Goal: Navigation & Orientation: Find specific page/section

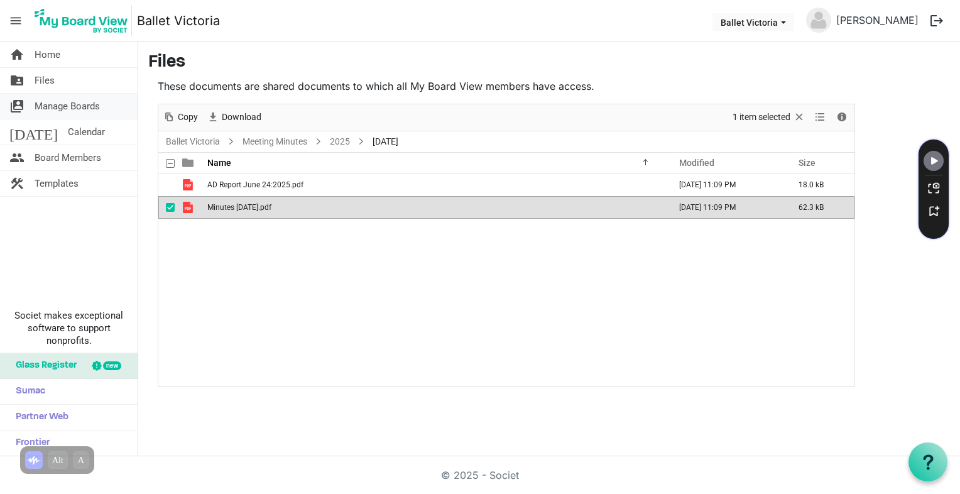
click at [68, 104] on span "Manage Boards" at bounding box center [67, 106] width 65 height 25
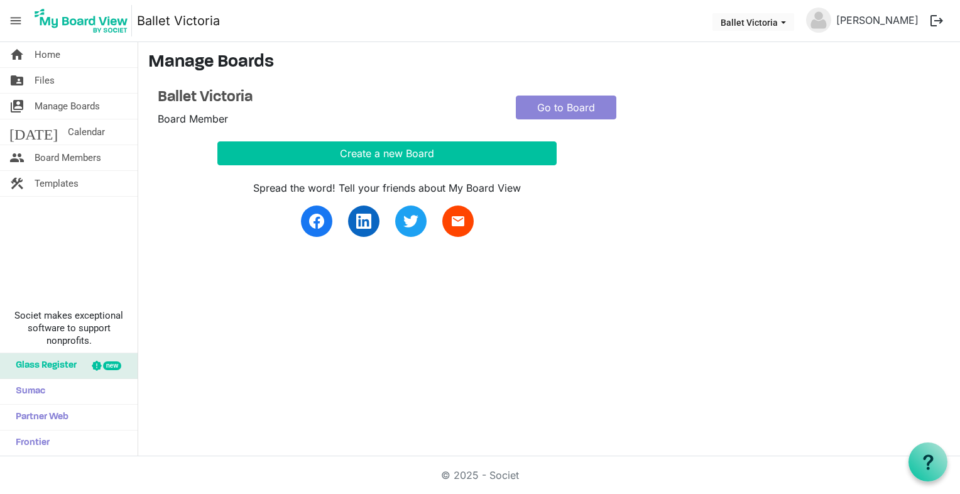
click at [804, 149] on div "Create a new Board" at bounding box center [506, 153] width 716 height 24
click at [47, 80] on span "Files" at bounding box center [45, 80] width 20 height 25
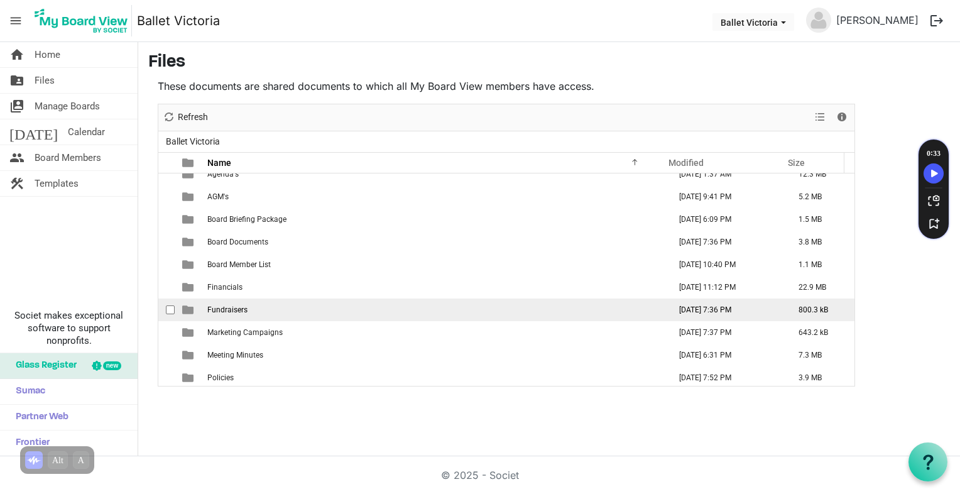
scroll to position [13, 0]
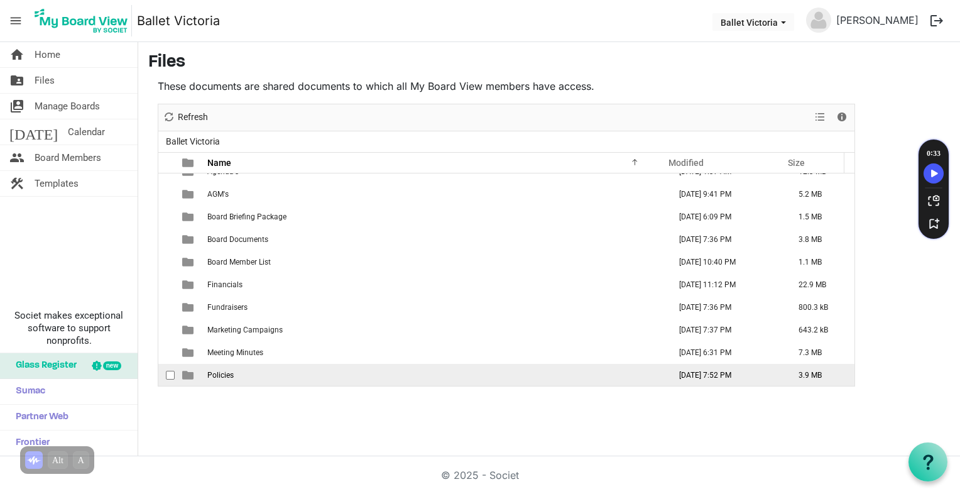
click at [218, 376] on span "Policies" at bounding box center [220, 375] width 26 height 9
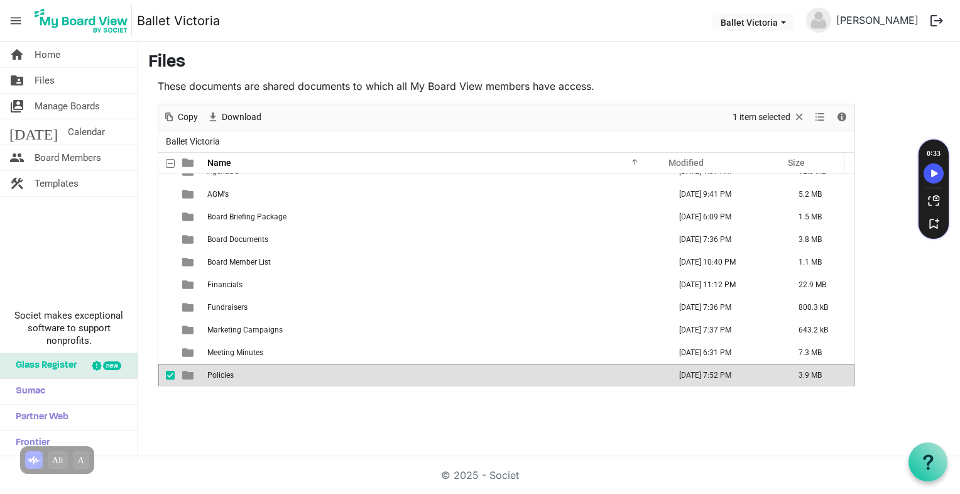
click at [218, 376] on span "Policies" at bounding box center [220, 375] width 26 height 9
click at [218, 376] on div "New folder Upload Cut Copy Paste Delete Download Rename Sort by Refresh 1 item …" at bounding box center [506, 245] width 697 height 283
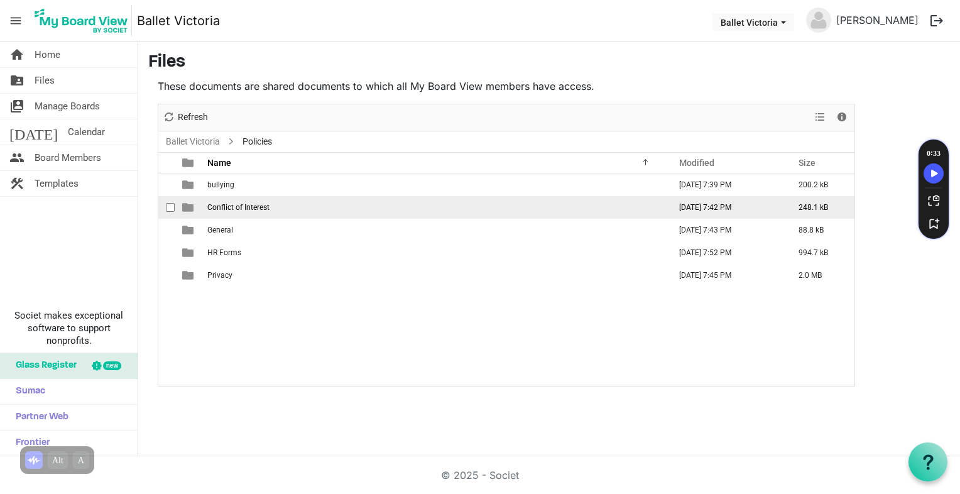
drag, startPoint x: 217, startPoint y: 184, endPoint x: 272, endPoint y: 204, distance: 58.2
click at [272, 204] on tbody "bullying [DATE] 7:39 PM 200.2 kB Conflict of Interest [DATE] 7:42 PM 248.1 kB G…" at bounding box center [506, 229] width 696 height 113
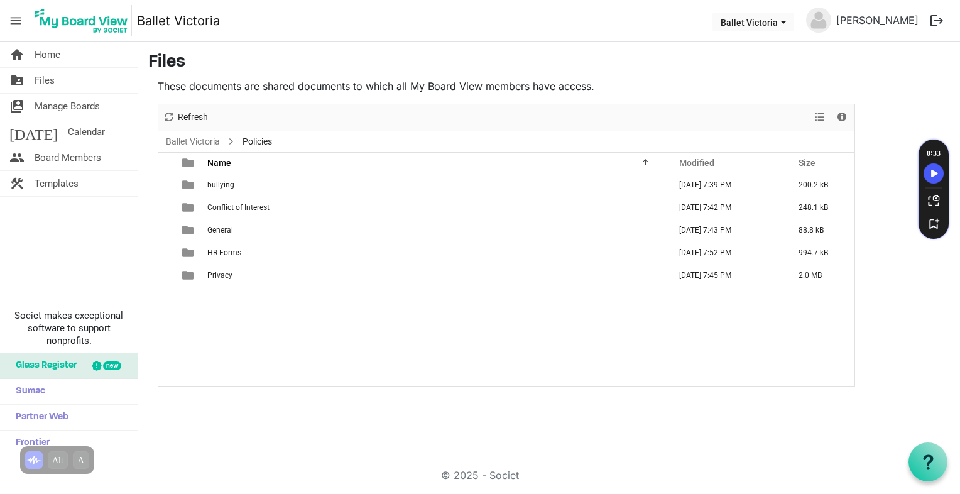
drag, startPoint x: 255, startPoint y: 275, endPoint x: 318, endPoint y: 376, distance: 119.4
click at [295, 384] on div "bullying [DATE] 7:39 PM 200.2 kB Conflict of Interest [DATE] 7:42 PM 248.1 kB G…" at bounding box center [506, 279] width 696 height 212
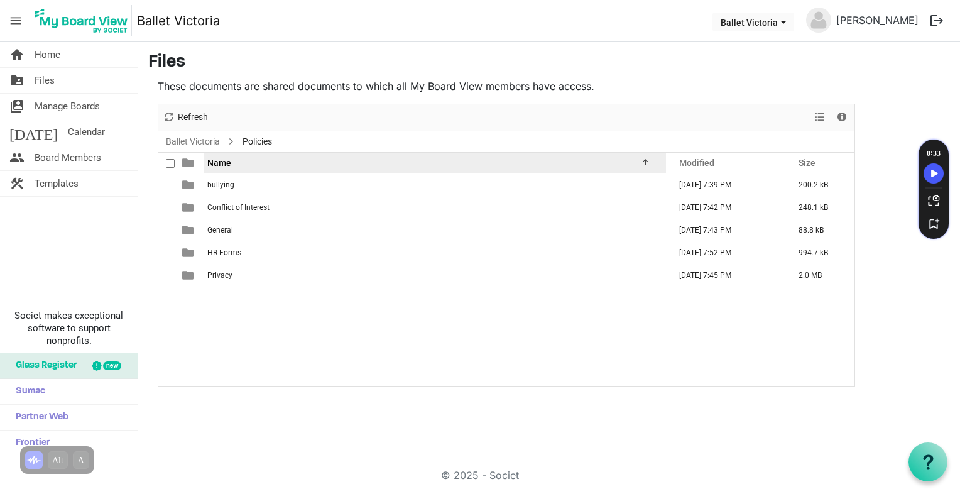
click at [646, 161] on div at bounding box center [643, 160] width 6 height 6
click at [646, 162] on div at bounding box center [643, 160] width 6 height 6
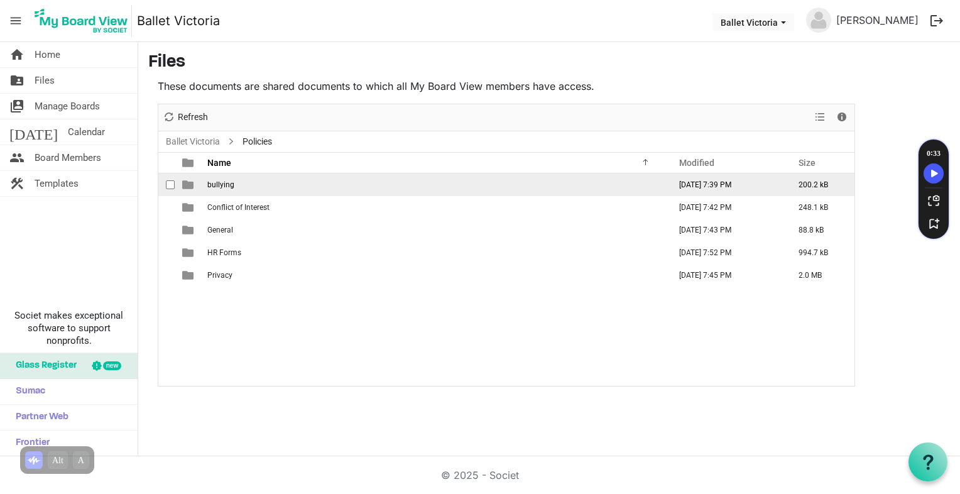
click at [241, 187] on td "bullying" at bounding box center [434, 184] width 462 height 23
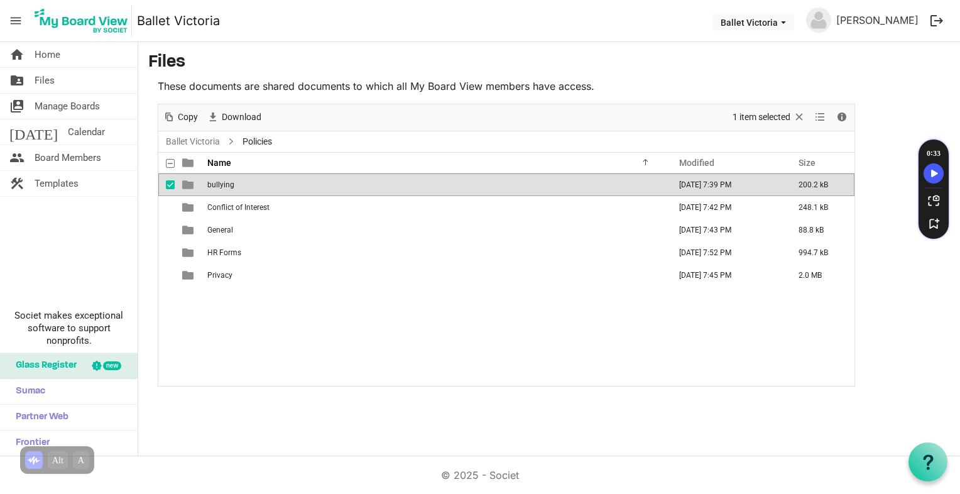
click at [241, 186] on td "bullying" at bounding box center [434, 184] width 462 height 23
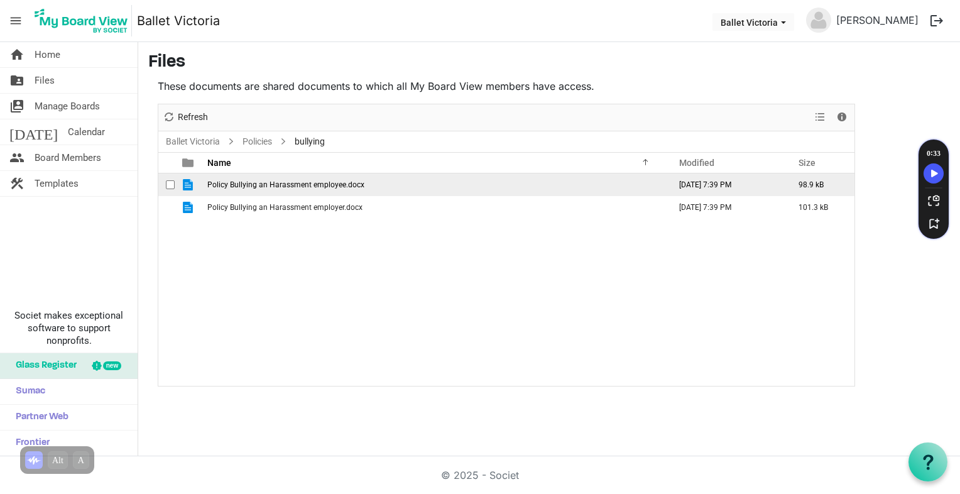
click at [185, 184] on span "is template cell column header type" at bounding box center [187, 184] width 11 height 11
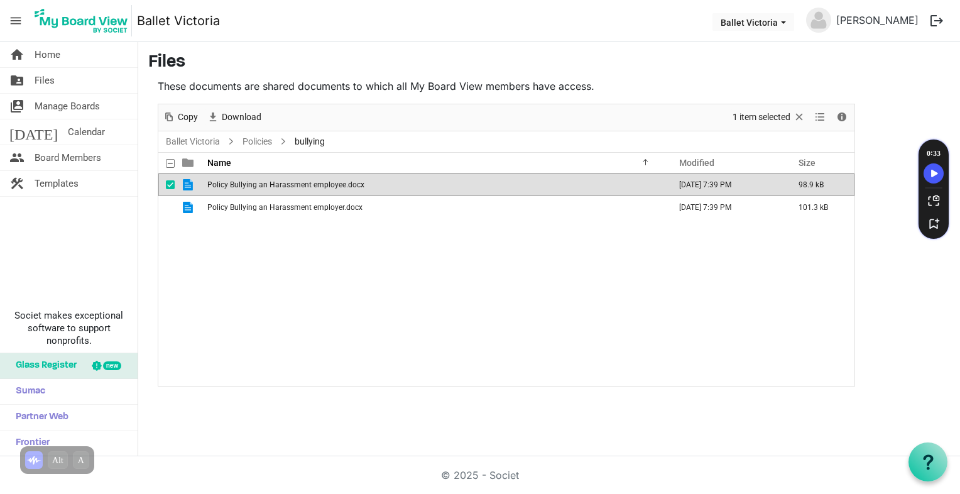
click at [185, 184] on span "is template cell column header type" at bounding box center [187, 184] width 11 height 11
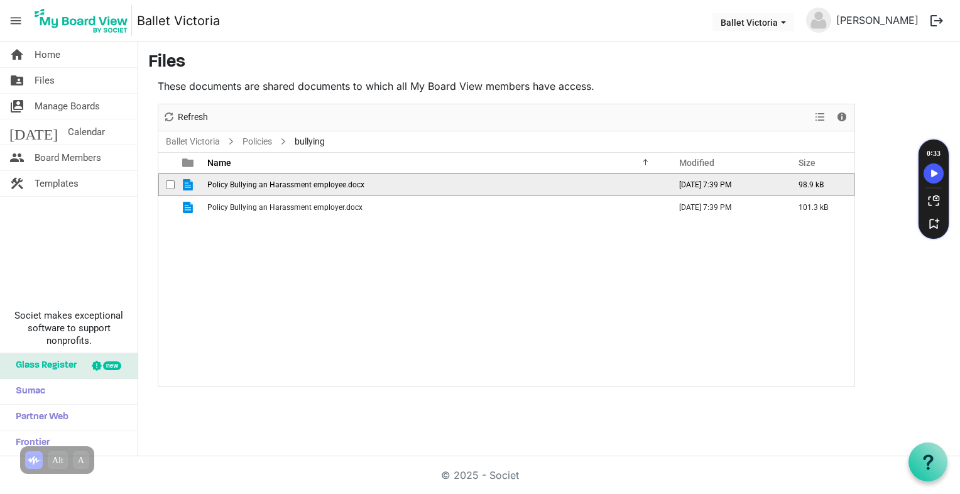
click at [185, 184] on span "is template cell column header type" at bounding box center [187, 184] width 11 height 11
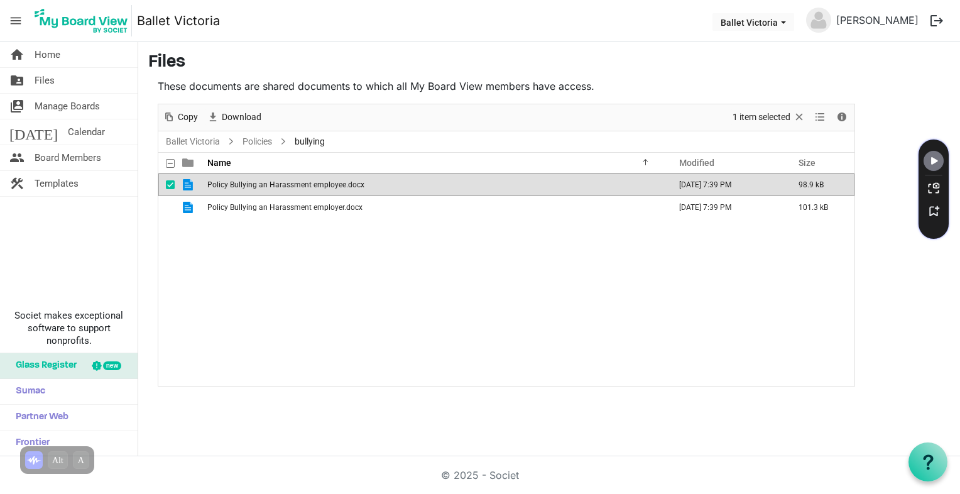
click at [563, 235] on div "Policy Bullying an Harassment employee.docx August 11, 2025 7:39 PM 98.9 kB Pol…" at bounding box center [506, 279] width 696 height 212
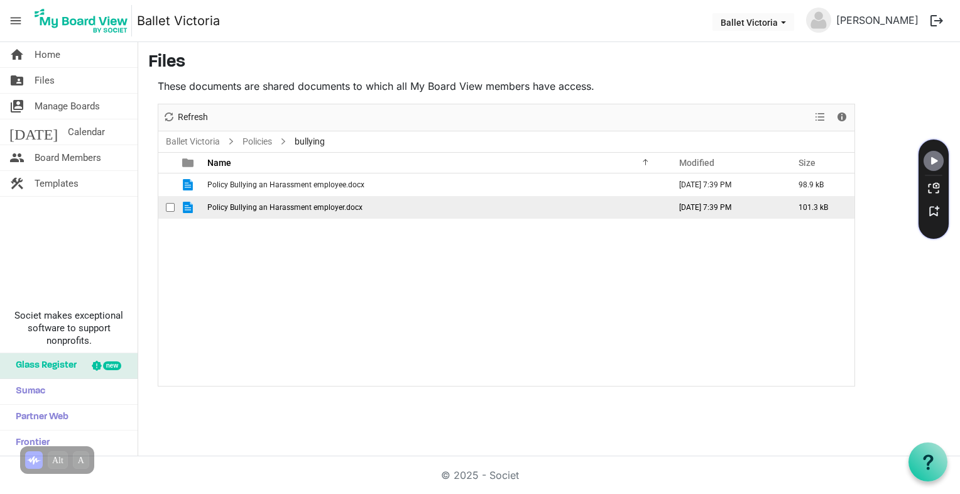
click at [240, 207] on span "Policy Bullying an Harassment employer.docx" at bounding box center [284, 207] width 155 height 9
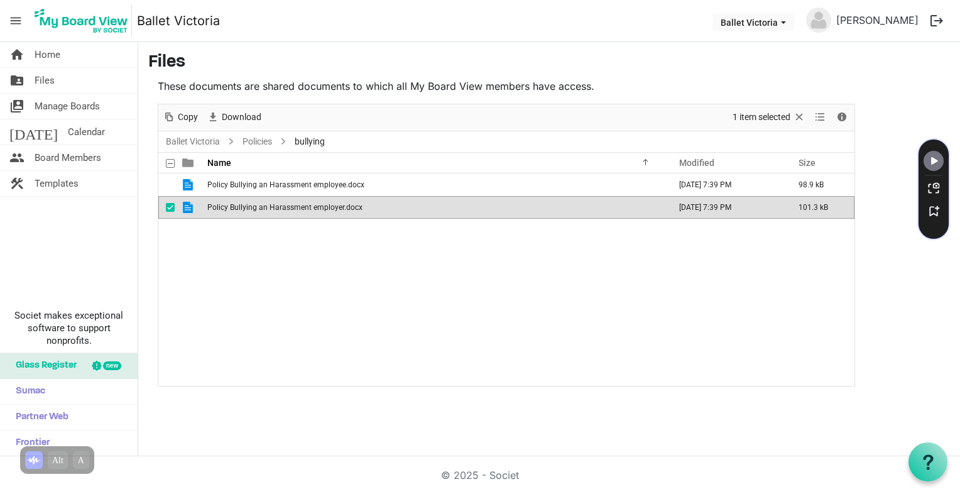
click at [240, 207] on span "Policy Bullying an Harassment employer.docx" at bounding box center [284, 207] width 155 height 9
click at [410, 14] on nav "menu Ballet Victoria Ballet Victoria katherine McGinnis logout" at bounding box center [480, 21] width 960 height 42
click at [48, 77] on span "Files" at bounding box center [45, 80] width 20 height 25
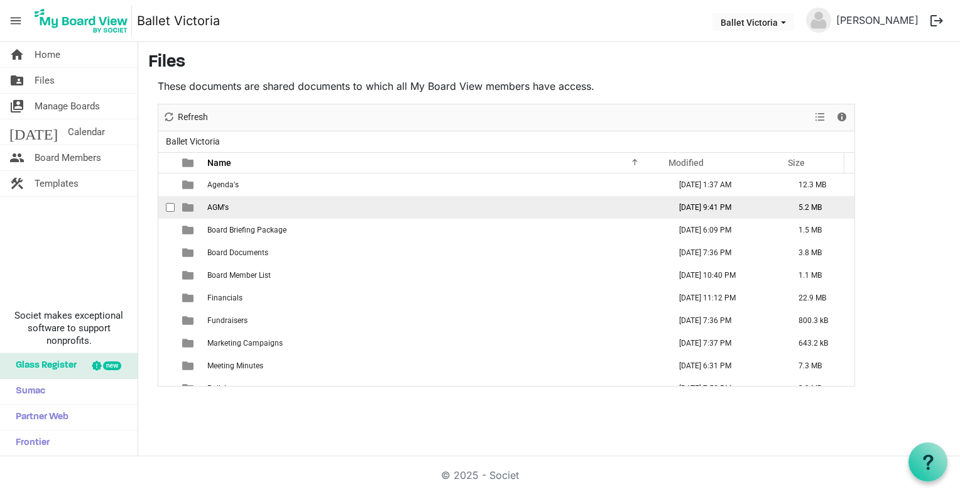
scroll to position [13, 0]
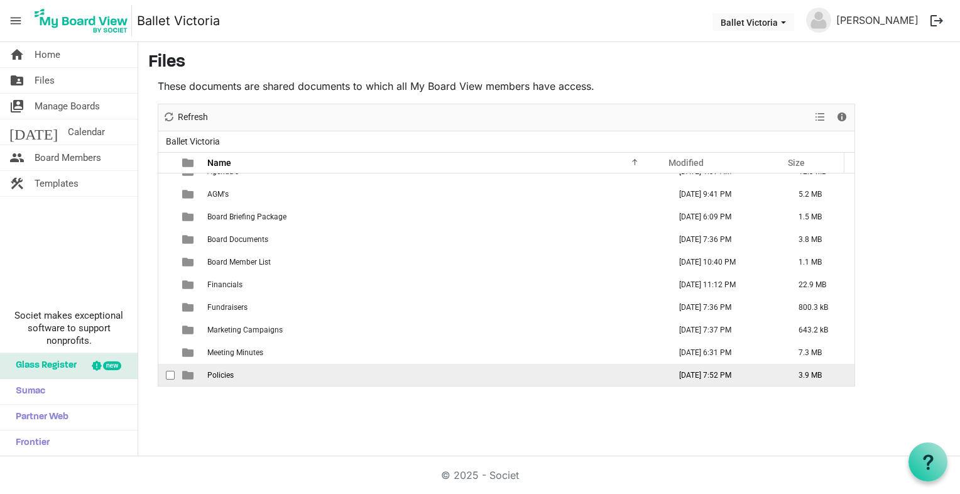
click at [723, 377] on td "[DATE] 7:52 PM" at bounding box center [725, 375] width 119 height 23
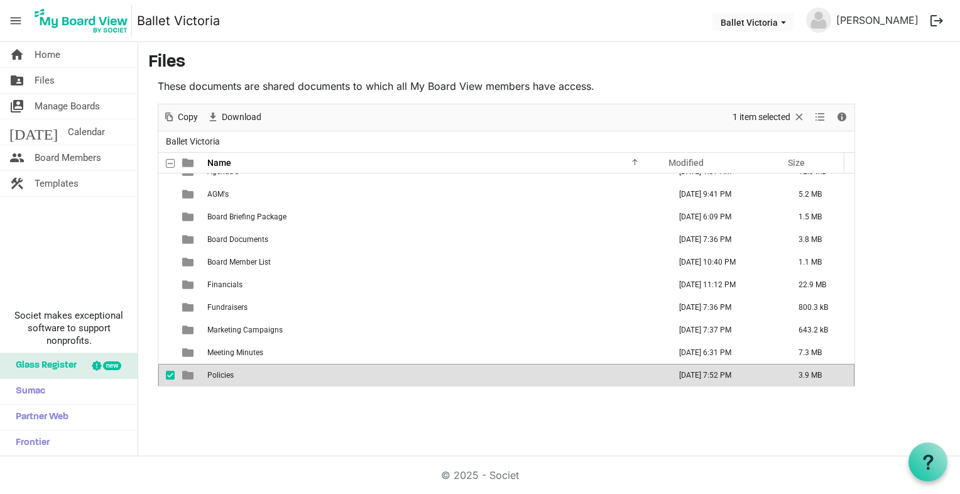
click at [723, 377] on td "[DATE] 7:52 PM" at bounding box center [725, 375] width 119 height 23
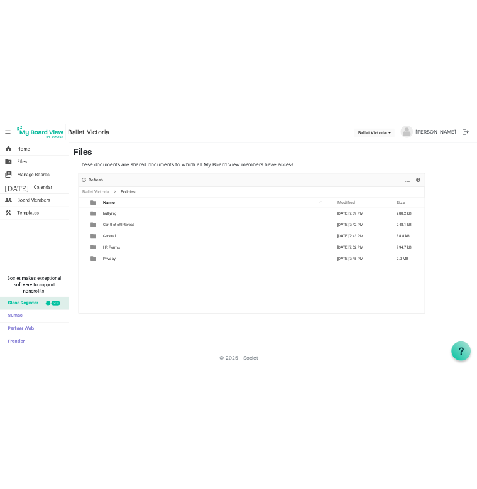
scroll to position [0, 0]
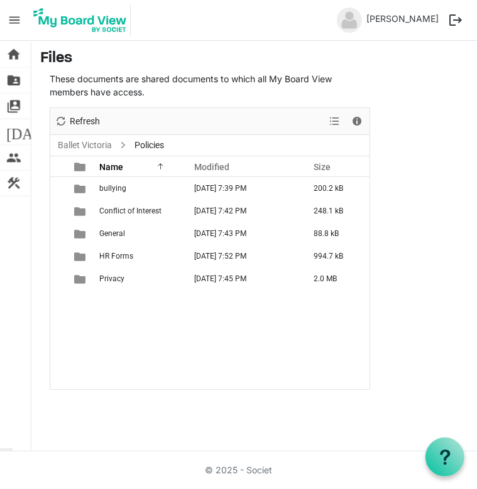
click at [92, 374] on div "bullying [DATE] 7:39 PM 200.2 kB Conflict of Interest [DATE] 7:42 PM 248.1 kB G…" at bounding box center [209, 283] width 319 height 212
